Goal: Task Accomplishment & Management: Use online tool/utility

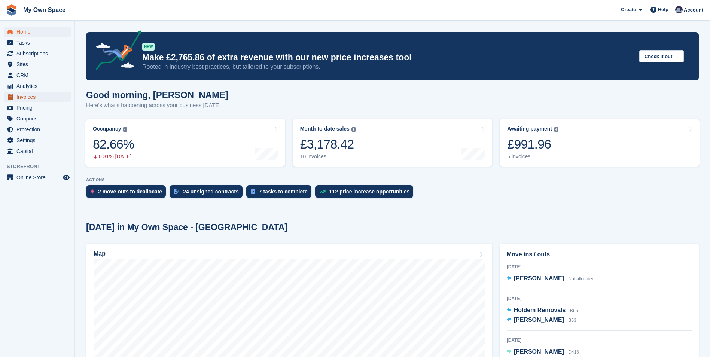
click at [31, 100] on span "Invoices" at bounding box center [38, 97] width 45 height 10
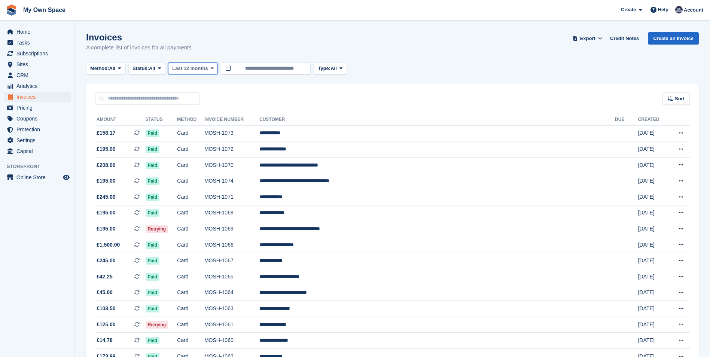
click at [211, 68] on icon at bounding box center [212, 68] width 3 height 5
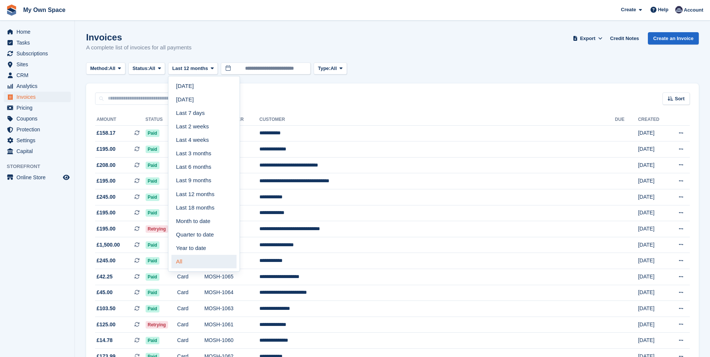
click at [199, 265] on link "All" at bounding box center [203, 261] width 65 height 13
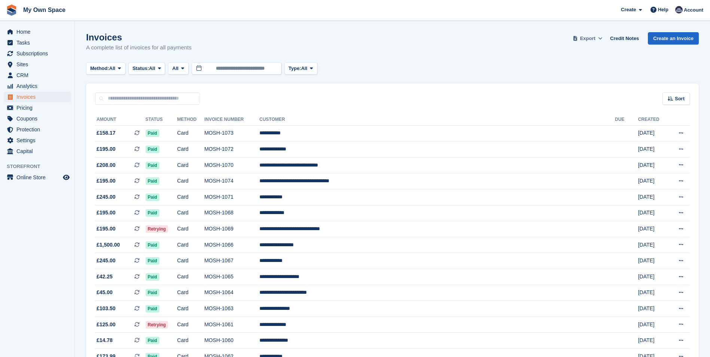
click at [602, 40] on icon at bounding box center [600, 38] width 4 height 5
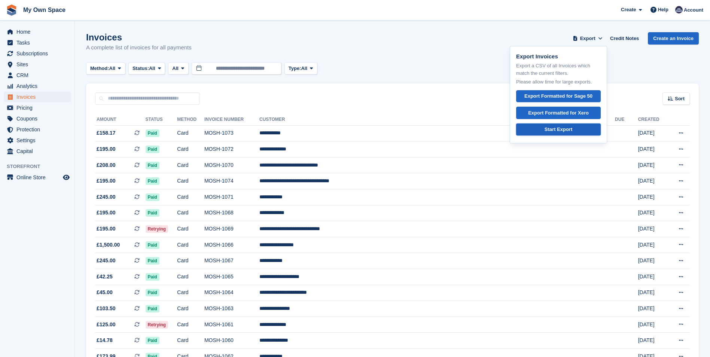
click at [558, 128] on div "Start Export" at bounding box center [558, 129] width 28 height 7
click at [34, 55] on span "Subscriptions" at bounding box center [38, 53] width 45 height 10
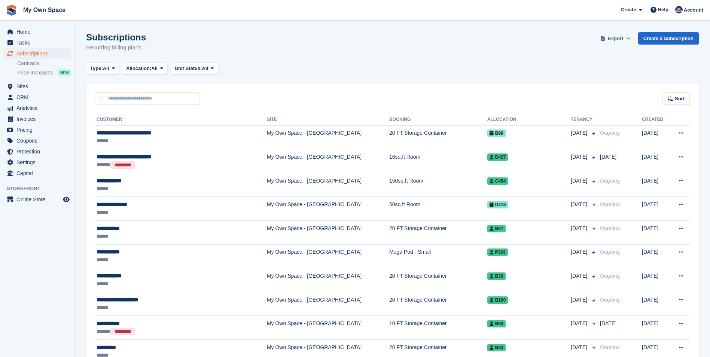
click at [627, 36] on button "Export" at bounding box center [615, 38] width 33 height 12
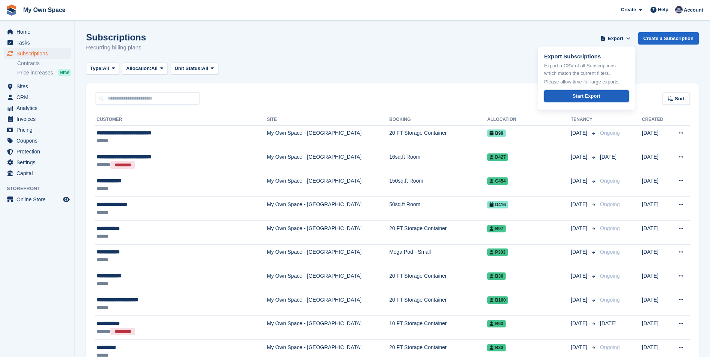
click at [598, 96] on div "Start Export" at bounding box center [586, 95] width 28 height 7
click at [499, 63] on div "Type: All All Upcoming Previous Active Ending Allocation: All All Allocated Una…" at bounding box center [392, 68] width 612 height 12
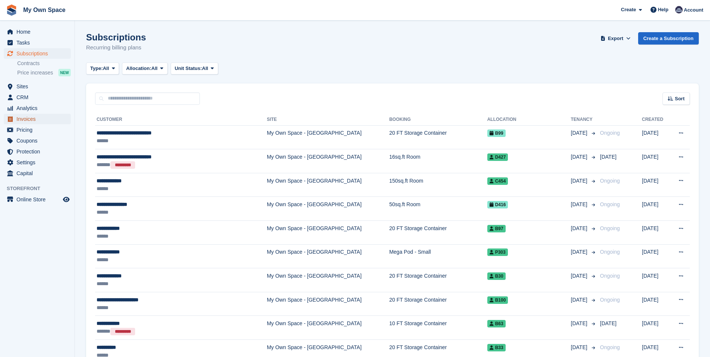
click at [51, 119] on span "Invoices" at bounding box center [38, 119] width 45 height 10
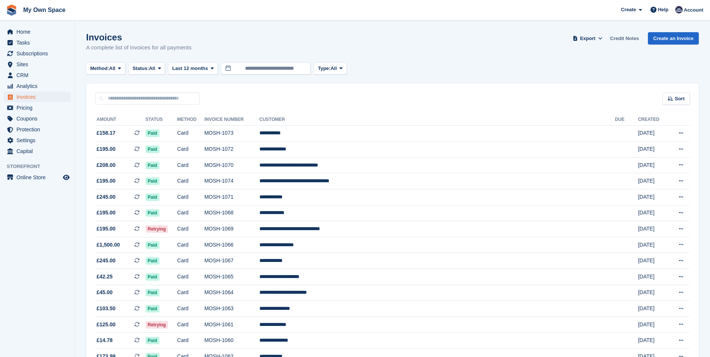
click at [624, 37] on link "Credit Notes" at bounding box center [624, 38] width 35 height 12
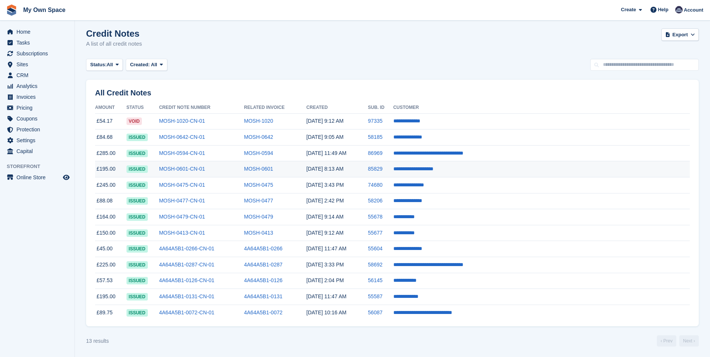
scroll to position [4, 0]
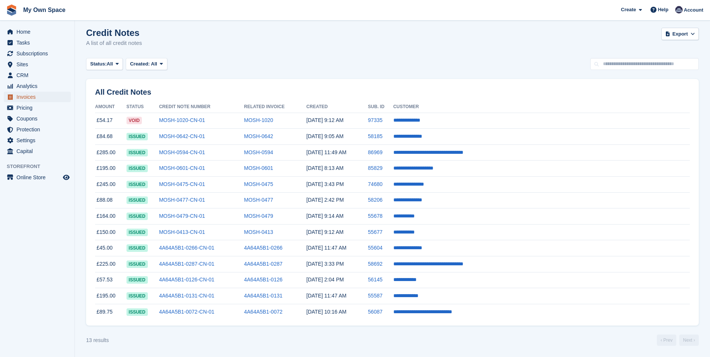
click at [27, 101] on span "Invoices" at bounding box center [38, 97] width 45 height 10
